Goal: Navigation & Orientation: Understand site structure

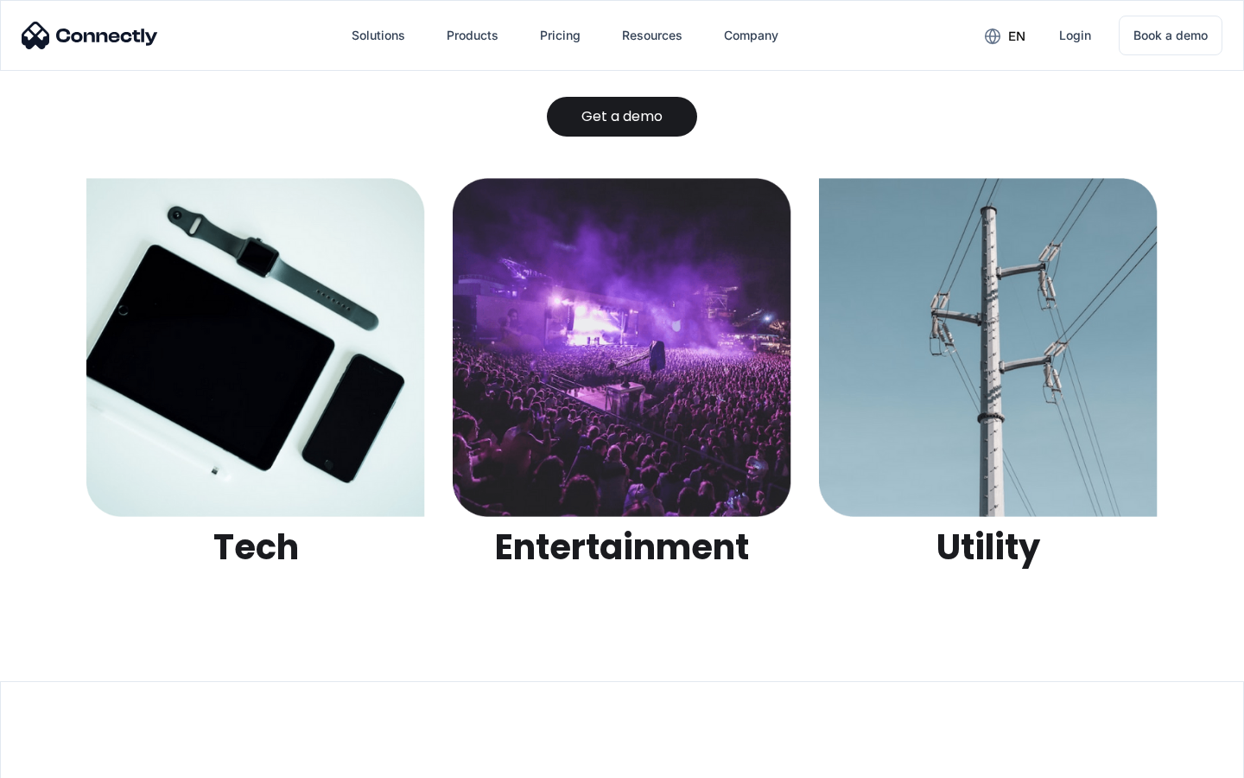
scroll to position [5450, 0]
